Goal: Book appointment/travel/reservation

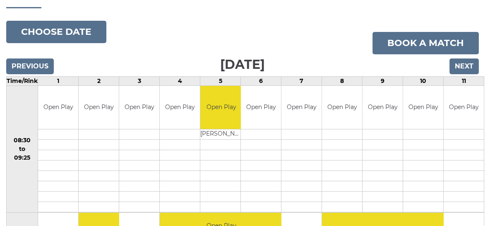
scroll to position [41, 0]
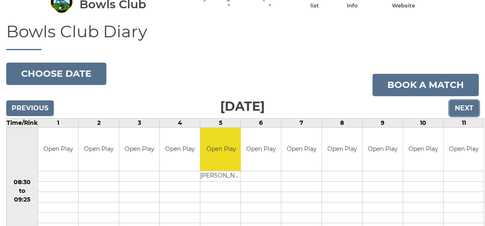
click at [455, 106] on input "Next" at bounding box center [464, 108] width 29 height 16
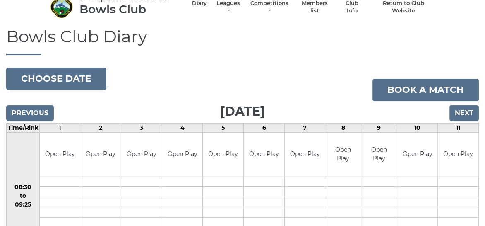
scroll to position [83, 0]
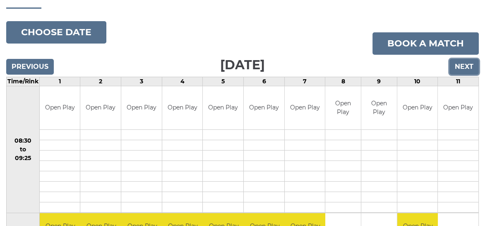
click at [468, 68] on input "Next" at bounding box center [464, 67] width 29 height 16
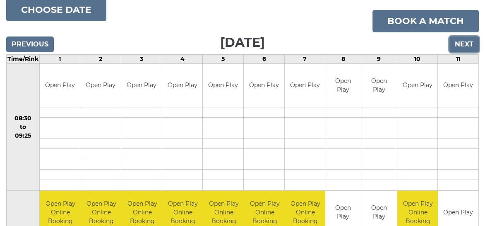
scroll to position [124, 0]
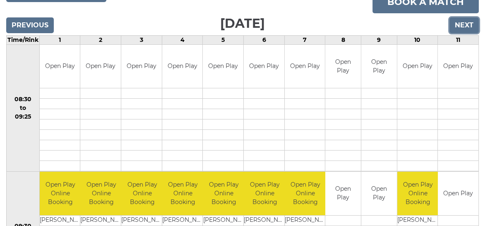
click at [456, 27] on input "Next" at bounding box center [464, 25] width 29 height 16
click at [467, 29] on input "Next" at bounding box center [464, 25] width 29 height 16
click at [466, 26] on input "Next" at bounding box center [464, 25] width 29 height 16
